Goal: Information Seeking & Learning: Find specific fact

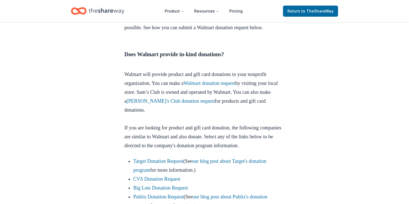
scroll to position [240, 0]
click at [202, 81] on link "Walmart donation request" at bounding box center [210, 83] width 52 height 6
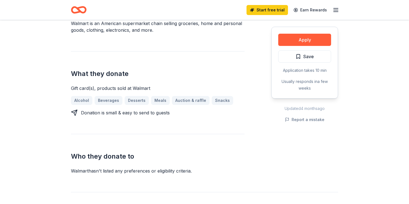
scroll to position [197, 0]
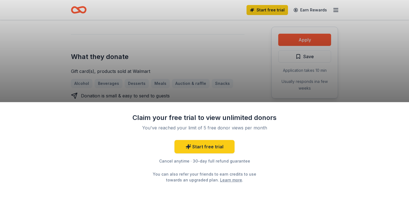
click at [210, 91] on div "Claim your free trial to view unlimited donors You've reached your limit of 5 f…" at bounding box center [204, 102] width 409 height 204
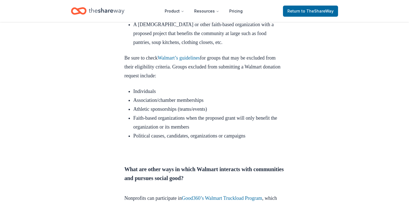
scroll to position [1032, 0]
